Goal: Communication & Community: Share content

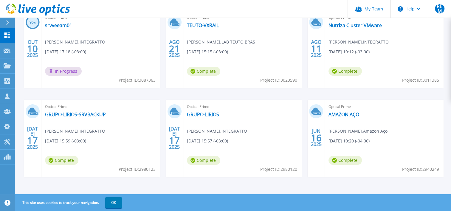
scroll to position [119, 0]
click at [382, 117] on div "Optical Prime AMAZON AÇO Stanrley Pinheiro , Amazon Aço 06/16/2025, 10:20 (-04:…" at bounding box center [384, 137] width 119 height 77
click at [348, 113] on link "AMAZON AÇO" at bounding box center [344, 114] width 31 height 6
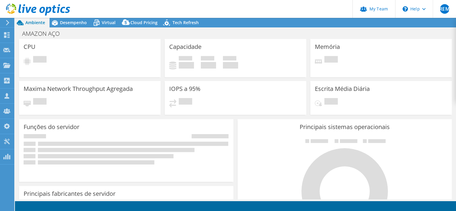
select select "USD"
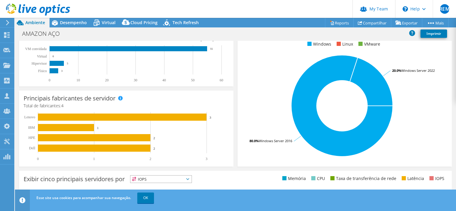
scroll to position [119, 0]
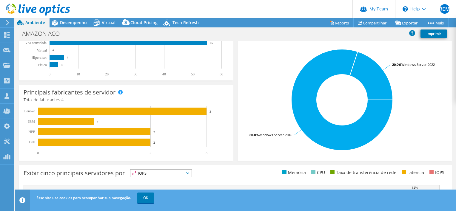
click at [31, 24] on span "Ambiente" at bounding box center [35, 23] width 20 height 6
click at [370, 21] on link "Compartilhar" at bounding box center [372, 22] width 38 height 9
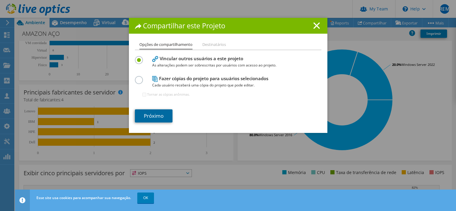
click at [160, 110] on link "Próximo" at bounding box center [154, 115] width 38 height 13
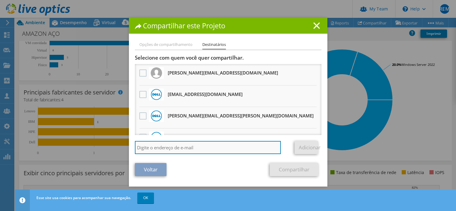
click at [162, 145] on input "search" at bounding box center [208, 147] width 146 height 13
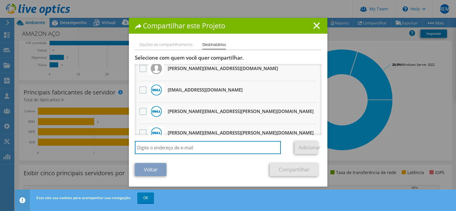
scroll to position [0, 0]
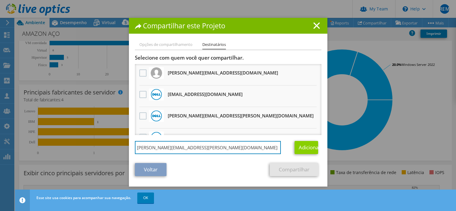
type input "dominique.fernandes@integratto.com.br"
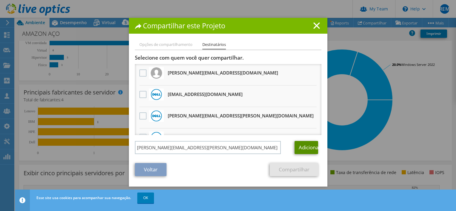
click at [305, 148] on link "Adicionar" at bounding box center [306, 147] width 24 height 13
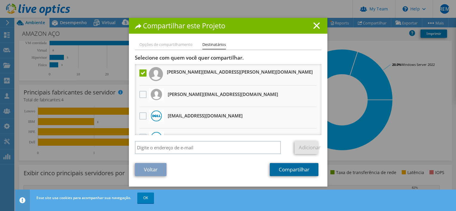
click at [302, 169] on link "Compartilhar" at bounding box center [294, 169] width 49 height 13
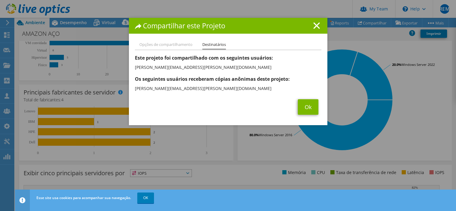
click at [317, 109] on span "Ok" at bounding box center [308, 107] width 27 height 16
click at [314, 109] on link "Ok" at bounding box center [308, 107] width 21 height 16
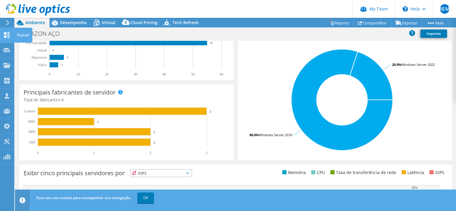
click at [9, 37] on icon at bounding box center [6, 35] width 7 height 6
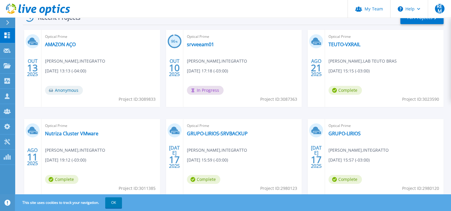
scroll to position [89, 0]
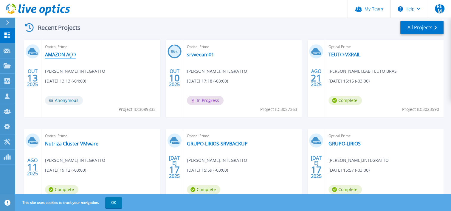
click at [61, 54] on link "AMAZON AÇO" at bounding box center [60, 55] width 31 height 6
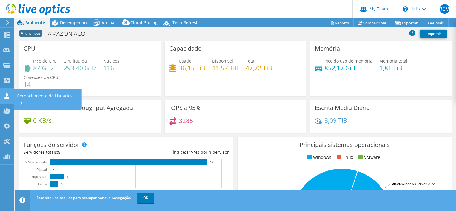
click at [5, 97] on icon at bounding box center [6, 96] width 7 height 6
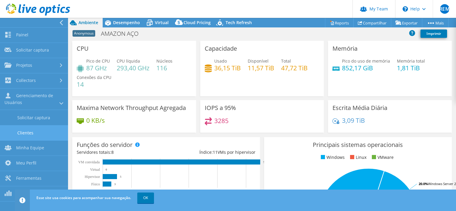
click at [33, 134] on link "Clientes" at bounding box center [34, 132] width 68 height 15
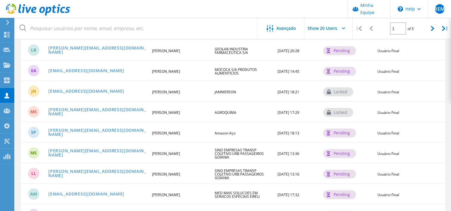
scroll to position [283, 0]
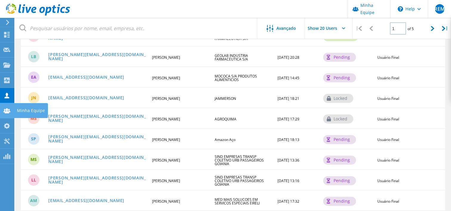
click at [7, 111] on use at bounding box center [6, 110] width 7 height 5
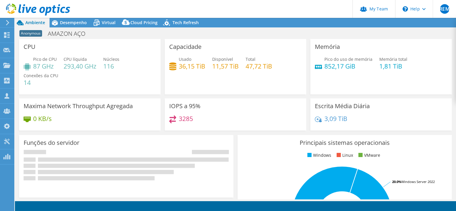
select select "USD"
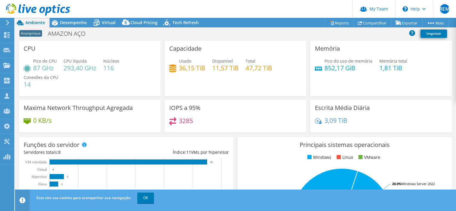
click at [6, 22] on icon at bounding box center [7, 22] width 4 height 5
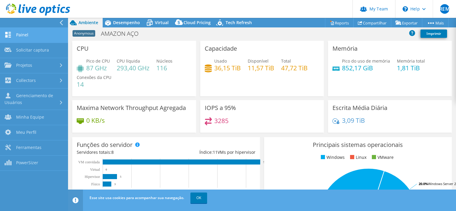
click at [28, 37] on link "Painel" at bounding box center [34, 35] width 68 height 15
